Goal: Task Accomplishment & Management: Use online tool/utility

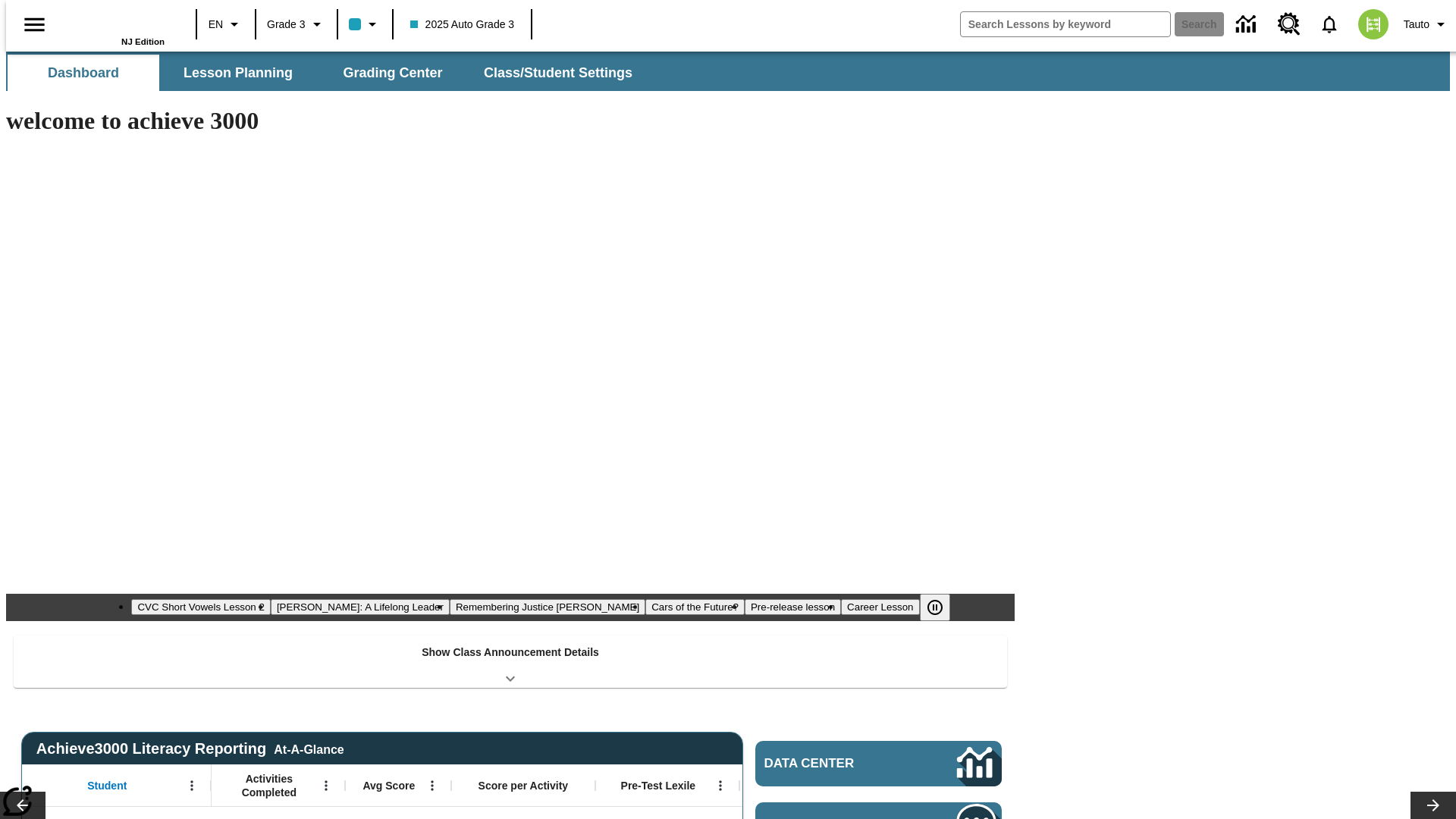
type input "-1"
click at [387, 73] on span "Grading Center" at bounding box center [392, 73] width 99 height 17
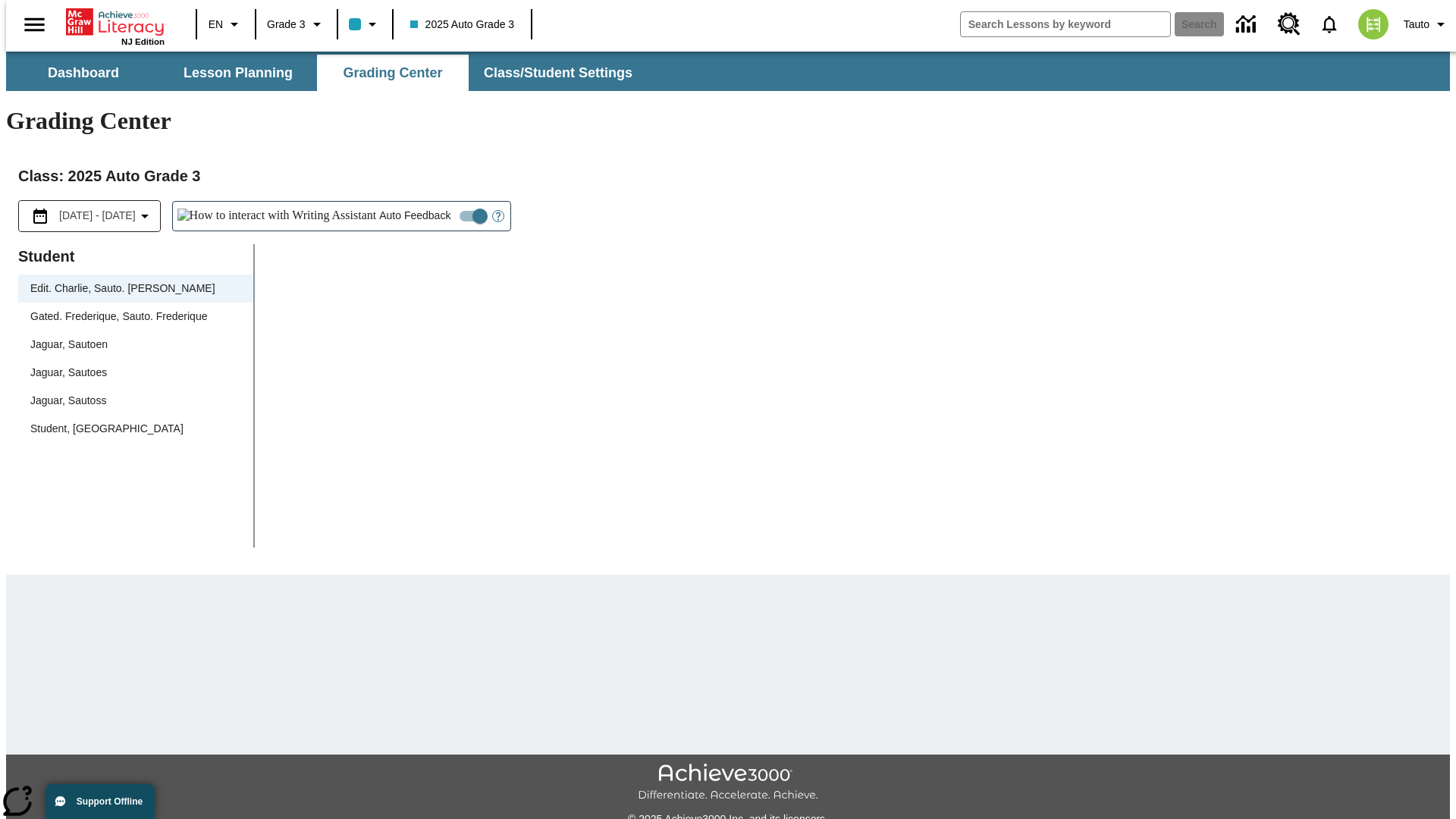
click at [131, 337] on div "Jaguar, Sautoen" at bounding box center [135, 344] width 211 height 16
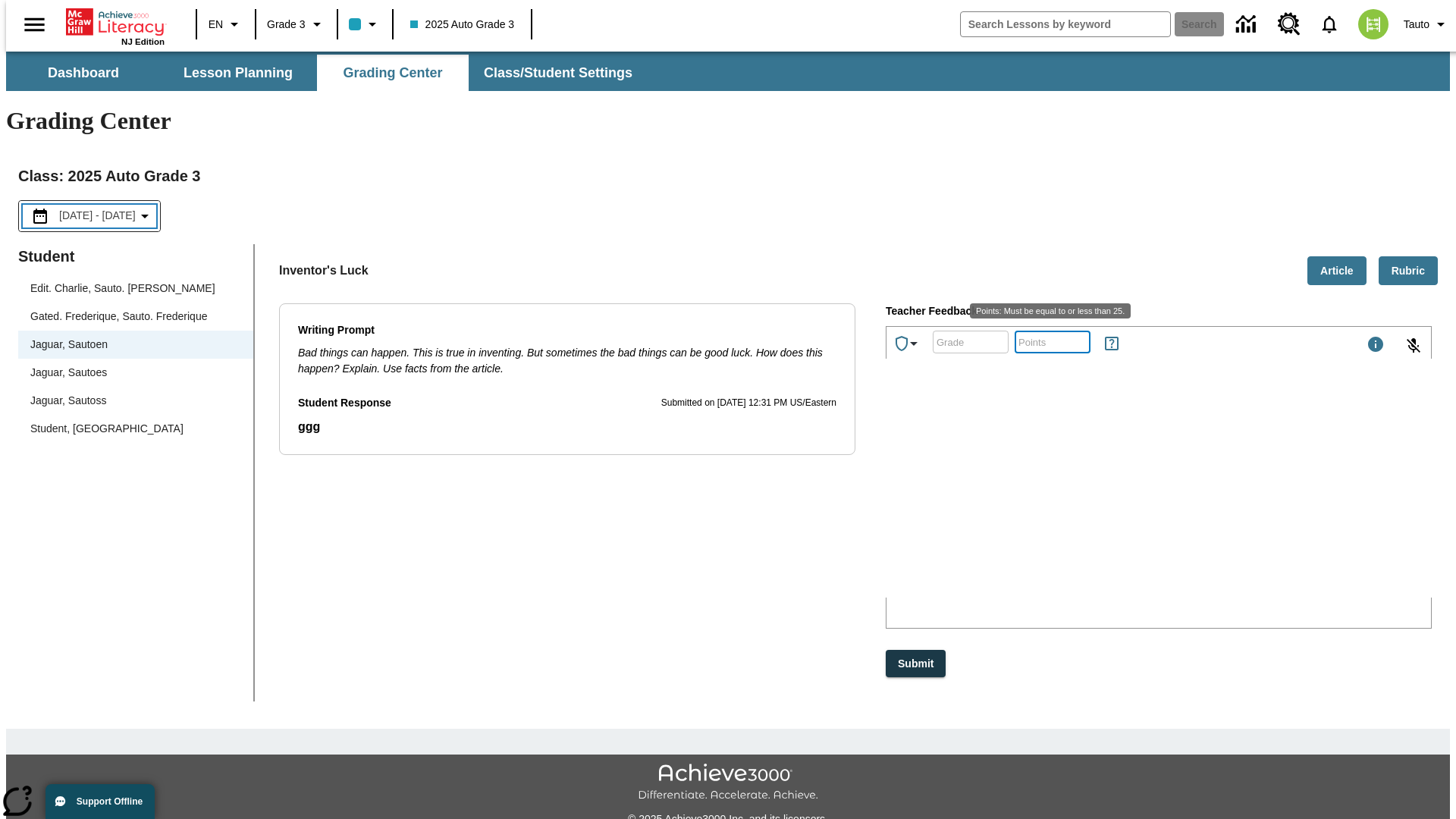
scroll to position [34, 0]
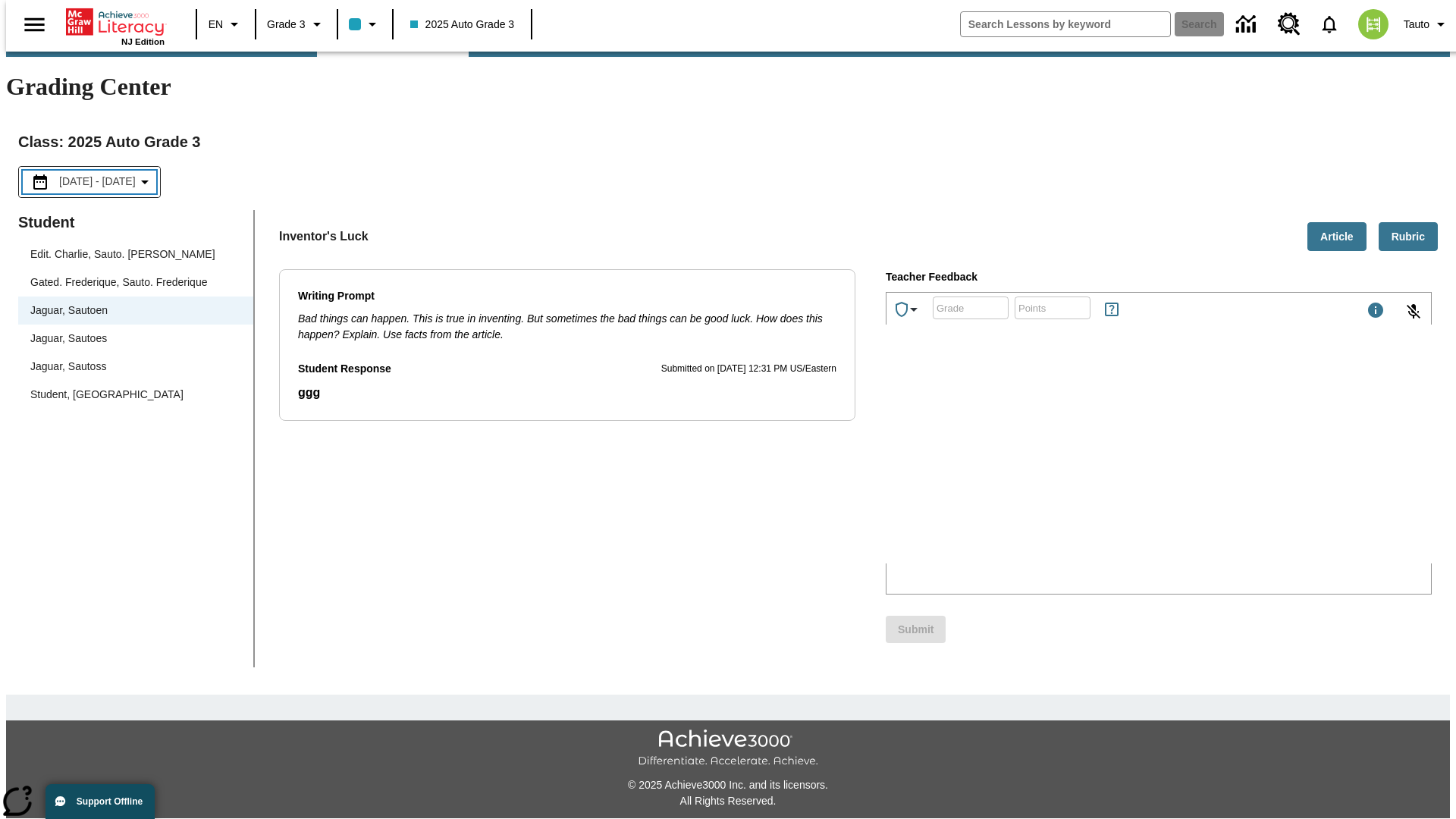
click at [1108, 465] on p "Type your response here." at bounding box center [1001, 463] width 216 height 13
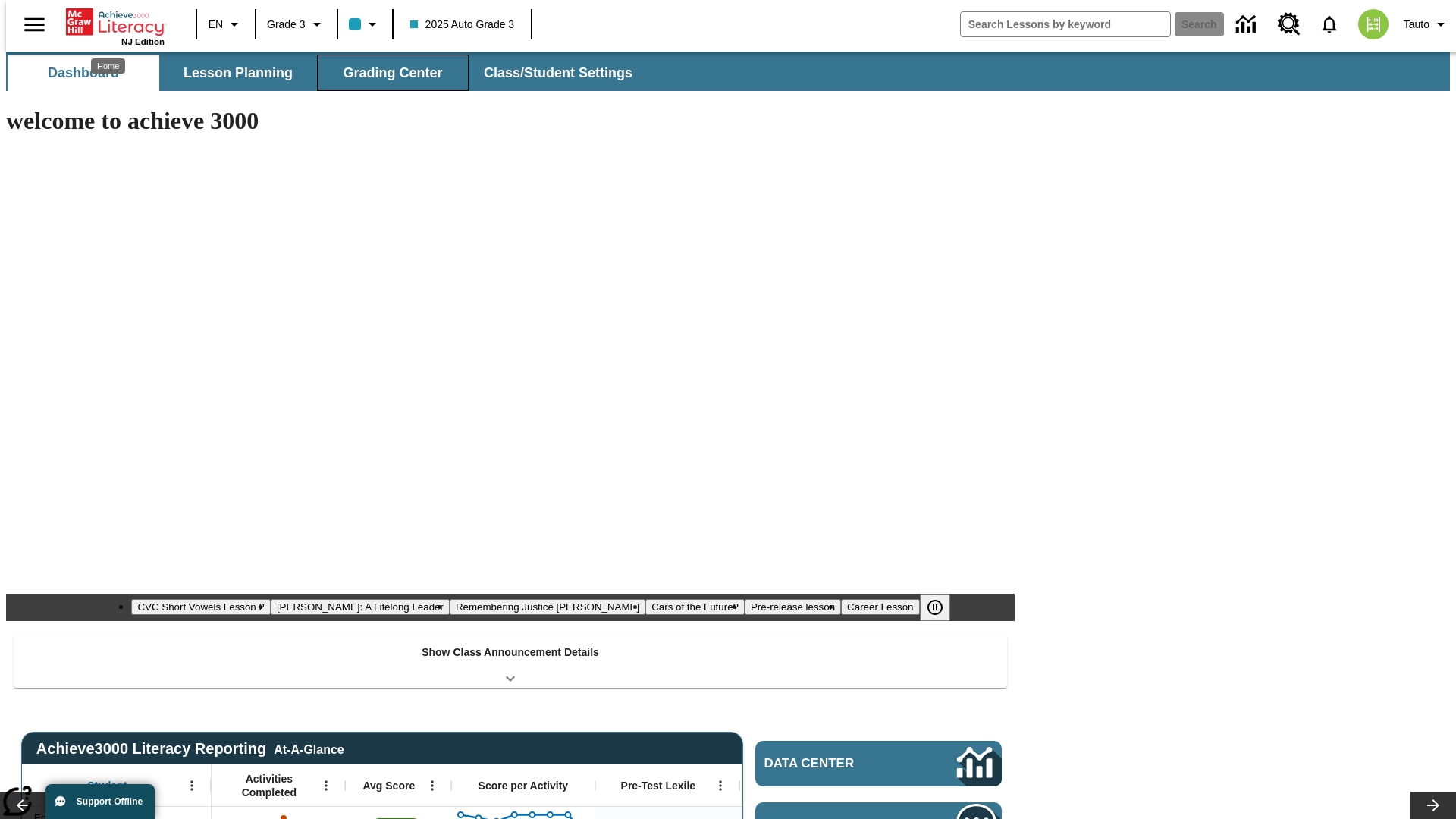
click at [387, 73] on span "Grading Center" at bounding box center [392, 73] width 99 height 17
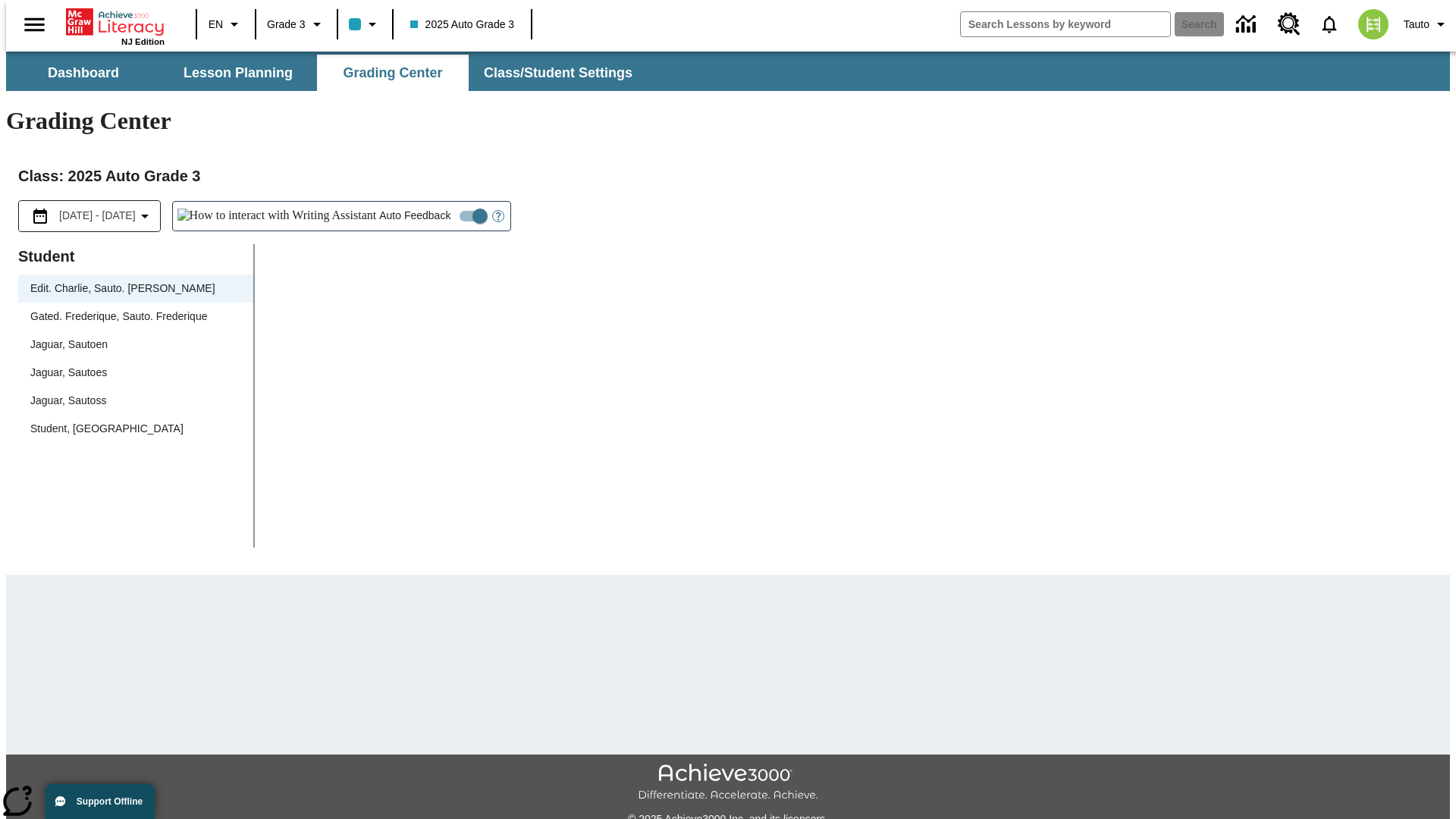
click at [131, 337] on div "Jaguar, Sautoen" at bounding box center [135, 344] width 211 height 16
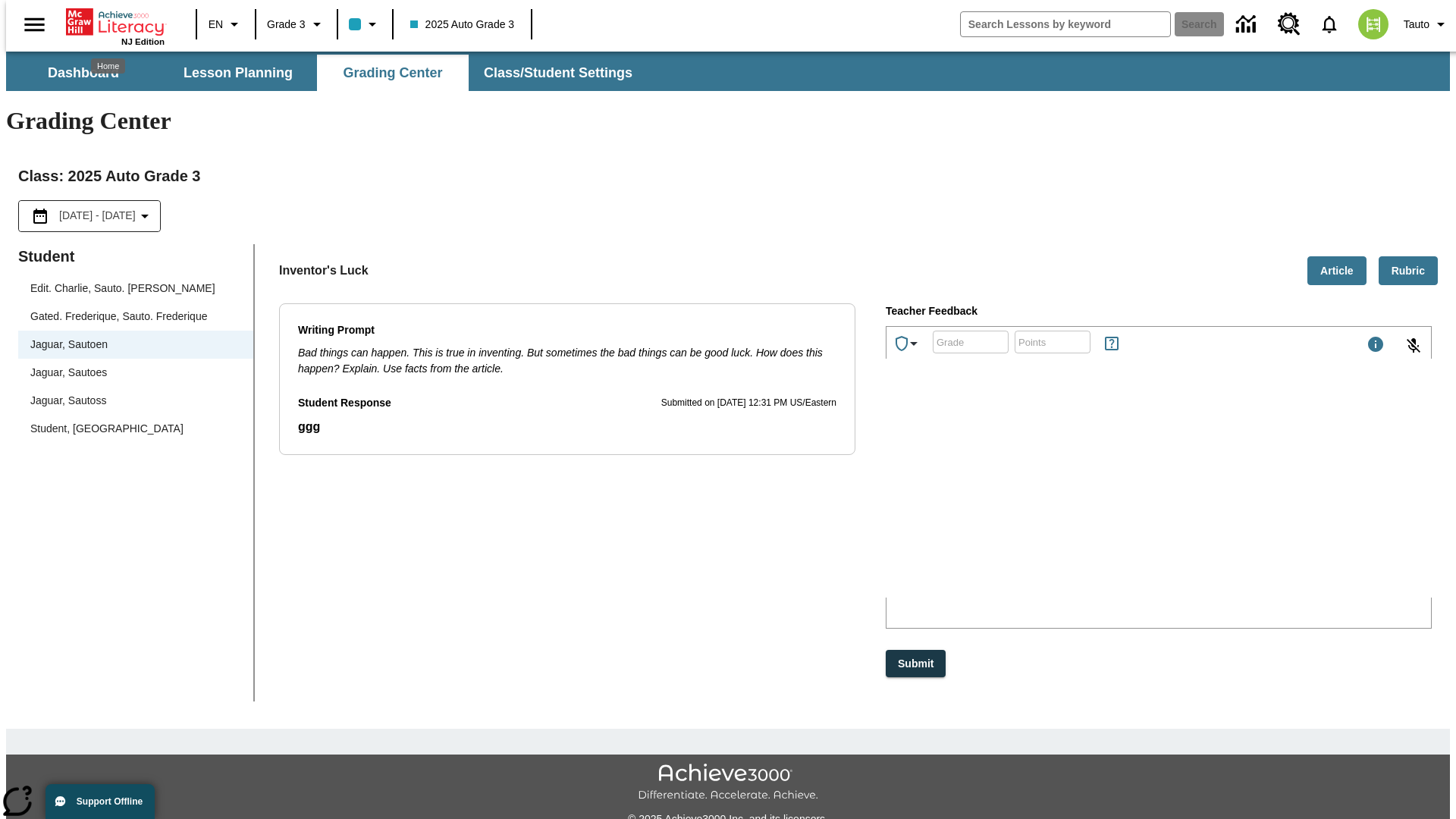
click at [1108, 499] on p "WEZZP" at bounding box center [1001, 498] width 216 height 13
